Goal: Task Accomplishment & Management: Complete application form

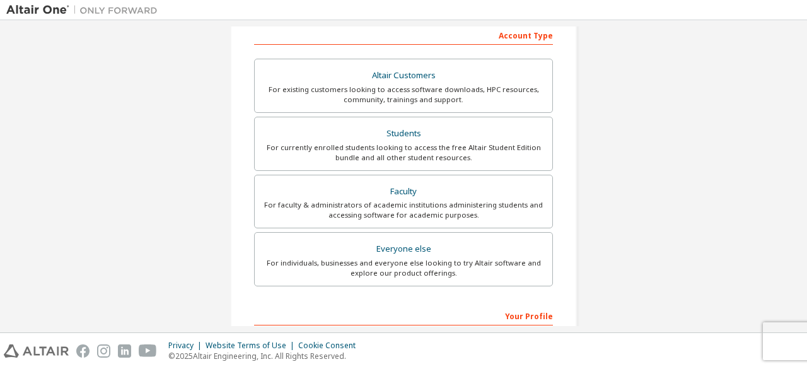
scroll to position [189, 0]
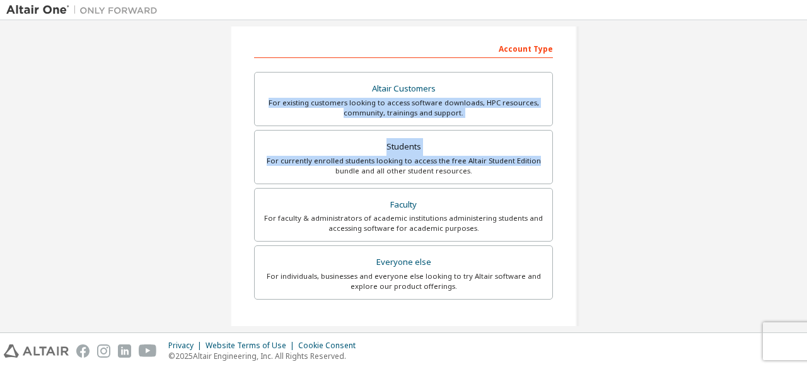
drag, startPoint x: 801, startPoint y: 163, endPoint x: 788, endPoint y: 85, distance: 78.6
click at [788, 85] on div "Create an Altair One Account For Free Trials, Licenses, Downloads, Learning & D…" at bounding box center [403, 176] width 807 height 312
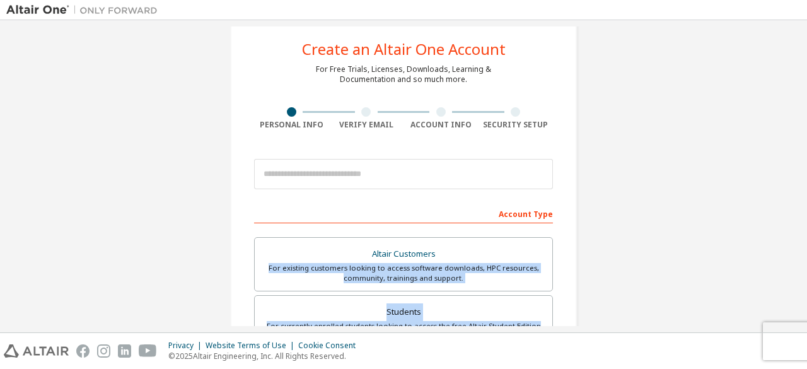
scroll to position [0, 0]
